Goal: Task Accomplishment & Management: Use online tool/utility

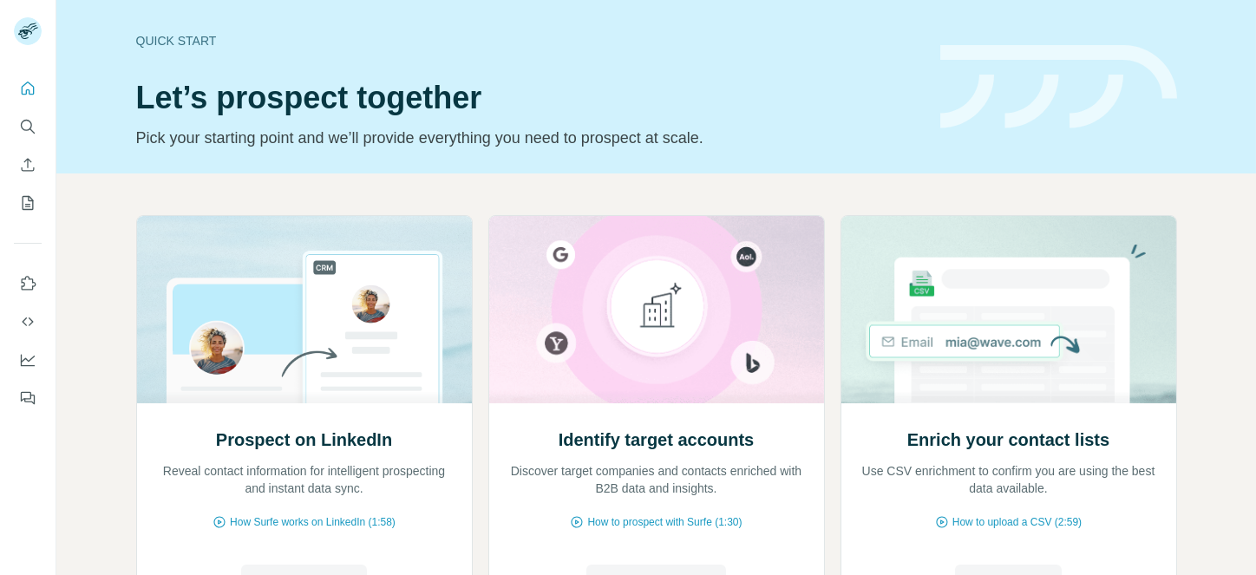
scroll to position [161, 0]
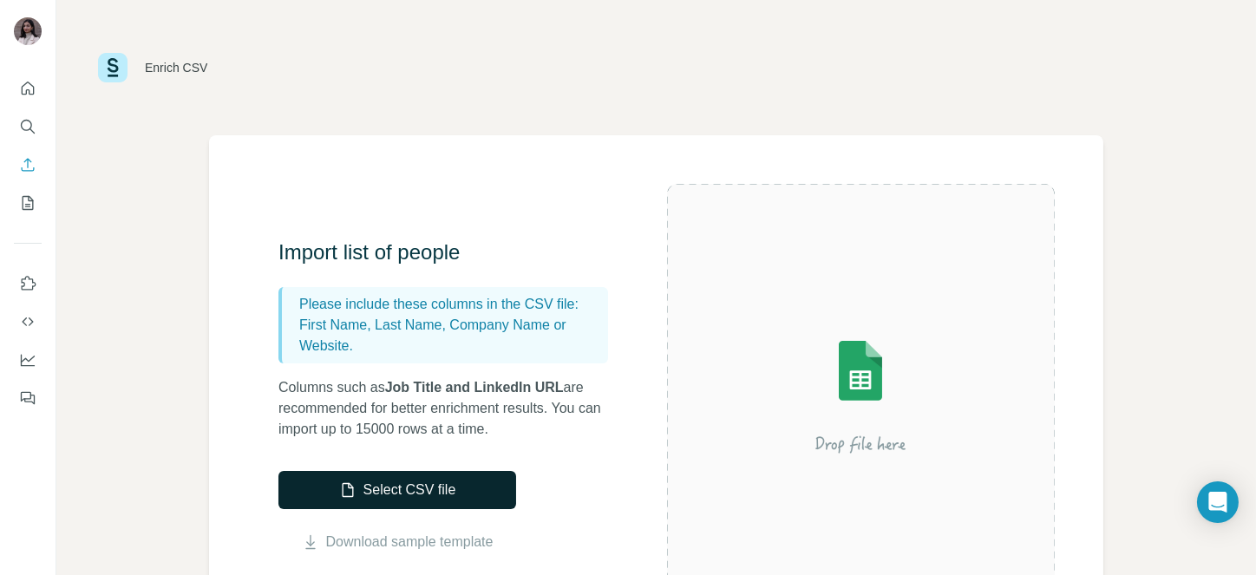
click at [398, 487] on button "Select CSV file" at bounding box center [398, 490] width 238 height 38
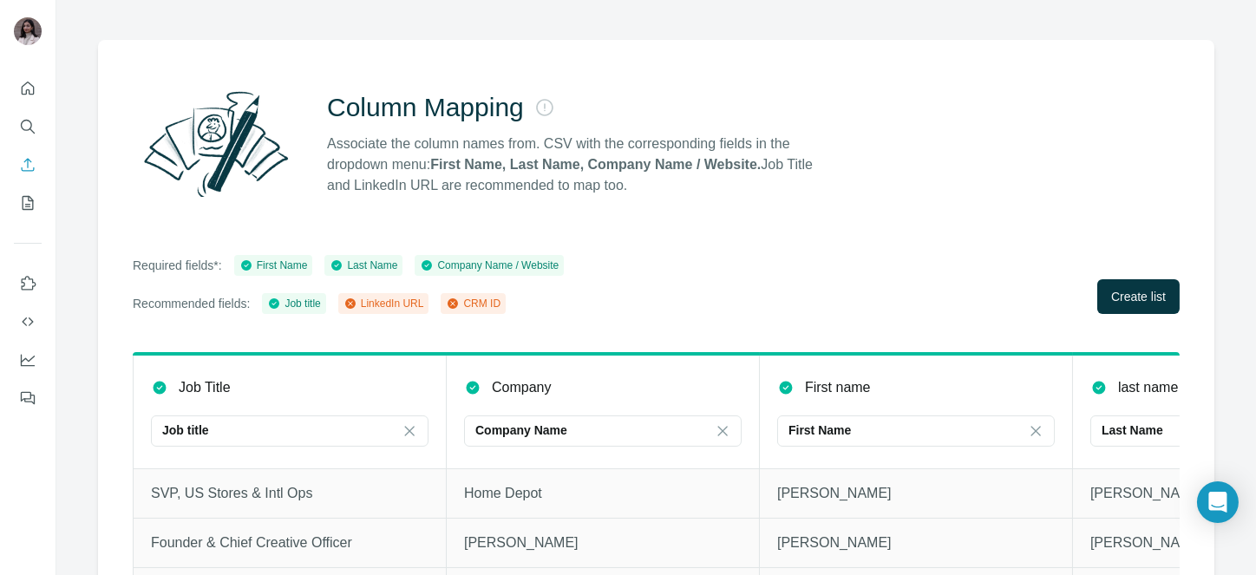
scroll to position [184, 0]
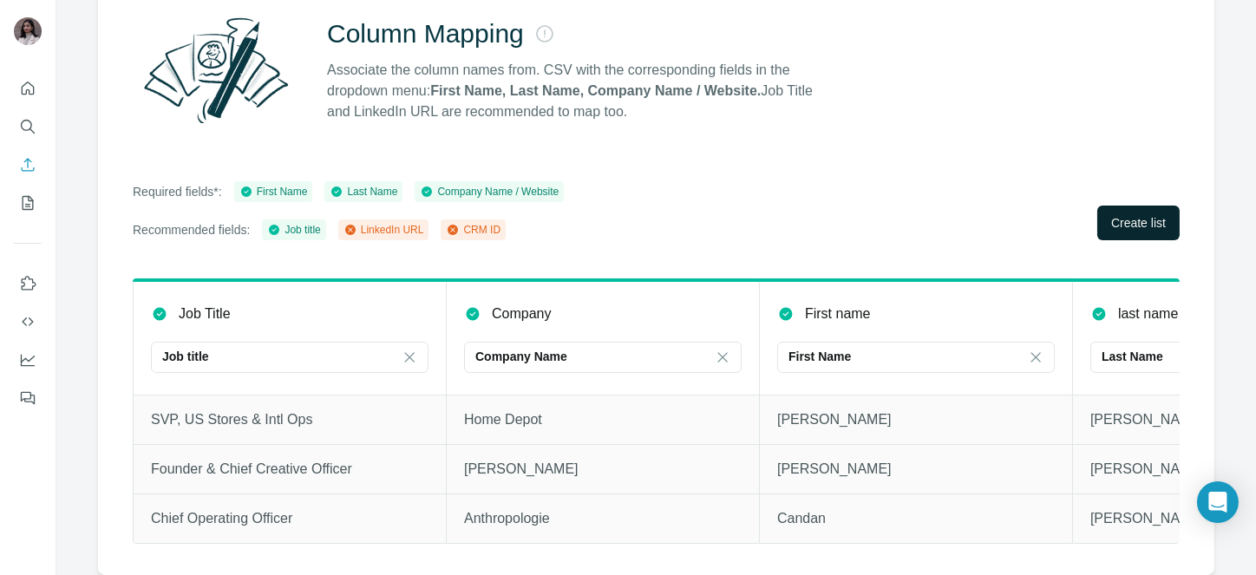
click at [1111, 214] on span "Create list" at bounding box center [1138, 222] width 55 height 17
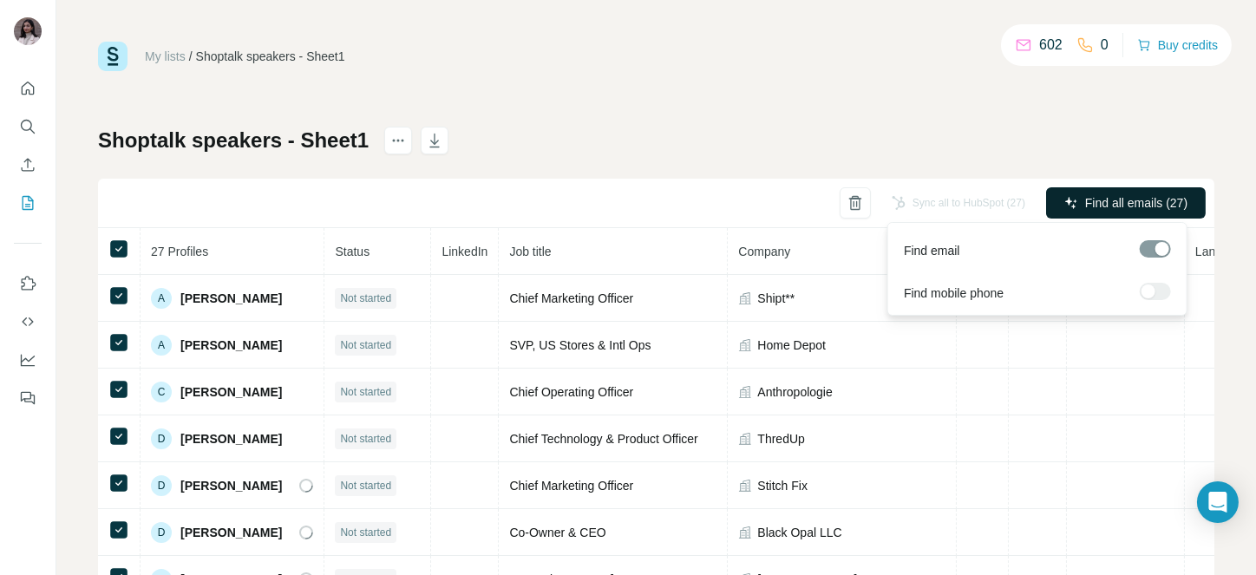
click at [1135, 192] on button "Find all emails (27)" at bounding box center [1126, 202] width 160 height 31
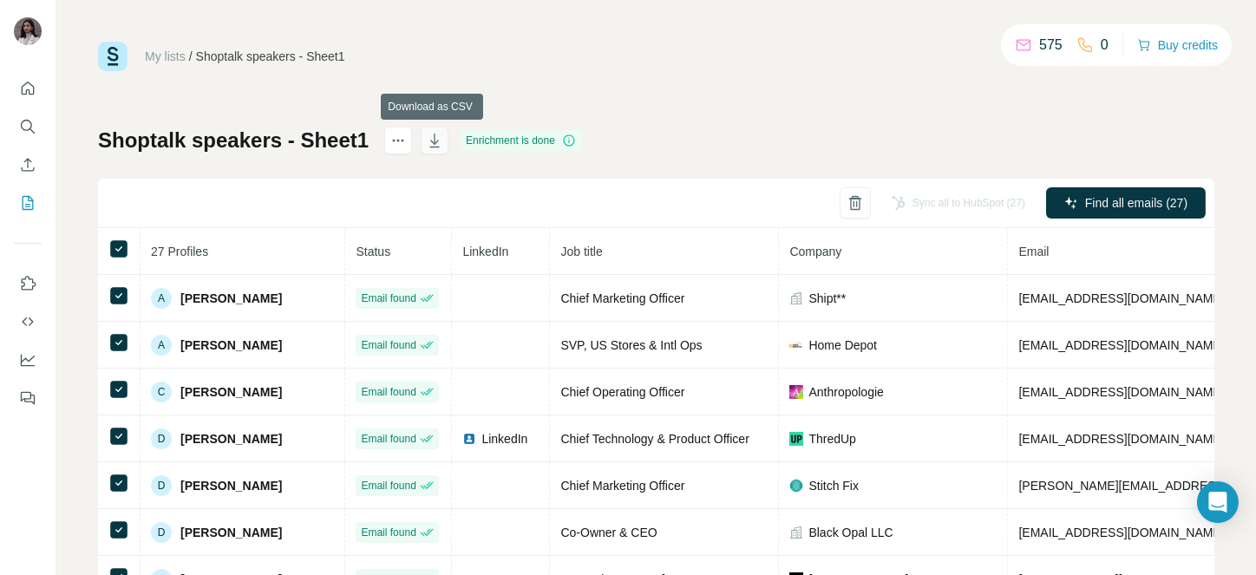
click at [428, 132] on icon "button" at bounding box center [434, 140] width 17 height 17
